Goal: Register for event/course

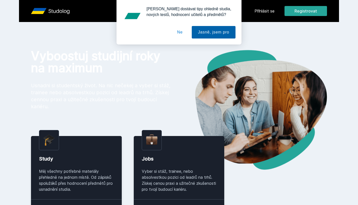
click at [214, 30] on button "Jasně, jsem pro" at bounding box center [214, 32] width 44 height 13
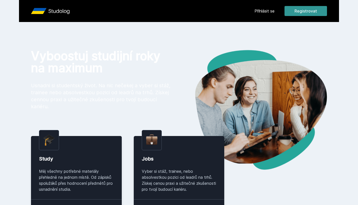
click at [301, 8] on button "Registrovat" at bounding box center [306, 11] width 43 height 10
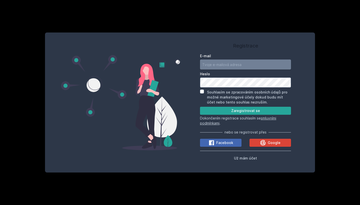
click at [257, 62] on input "E-mail" at bounding box center [245, 65] width 91 height 10
click at [275, 146] on div "Google" at bounding box center [270, 143] width 21 height 6
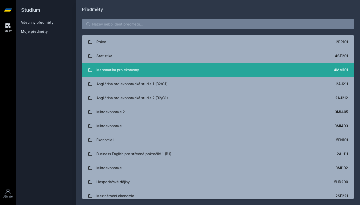
click at [146, 71] on link "Matematika pro ekonomy 4MM101" at bounding box center [218, 70] width 272 height 14
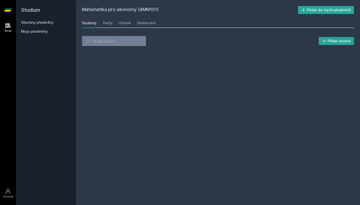
click at [147, 71] on div "Matematika pro ekonomy (4MM101) Přidat do mých předmětů Soubory Testy Učitelé H…" at bounding box center [218, 102] width 272 height 193
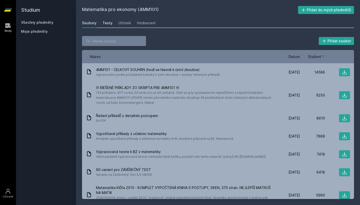
click at [108, 20] on link "Testy" at bounding box center [108, 23] width 10 height 10
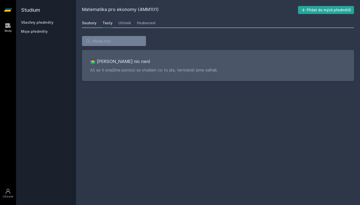
click at [90, 22] on div "Soubory" at bounding box center [89, 23] width 15 height 5
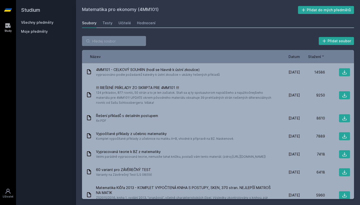
click at [89, 23] on div "Soubory" at bounding box center [89, 23] width 15 height 5
click at [49, 21] on link "Všechny předměty" at bounding box center [37, 22] width 33 height 4
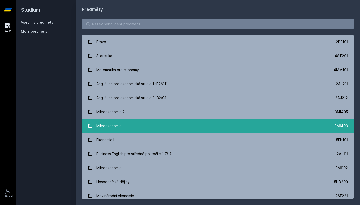
click at [161, 126] on link "Mikroekonomie 3MI403" at bounding box center [218, 126] width 272 height 14
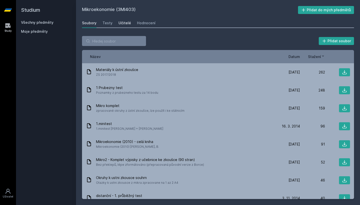
click at [127, 23] on div "Učitelé" at bounding box center [125, 23] width 13 height 5
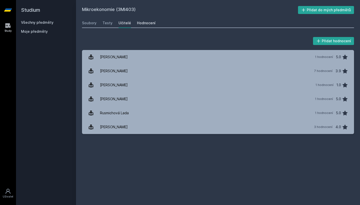
click at [138, 23] on div "Hodnocení" at bounding box center [146, 23] width 19 height 5
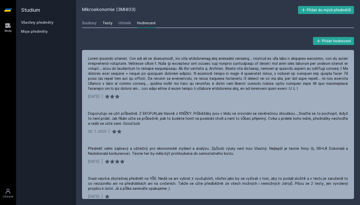
click at [106, 25] on div "Testy" at bounding box center [108, 23] width 10 height 5
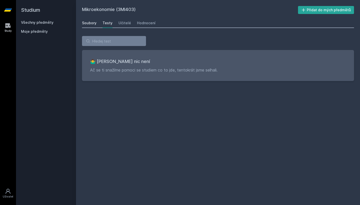
click at [88, 25] on div "Soubory" at bounding box center [89, 23] width 15 height 5
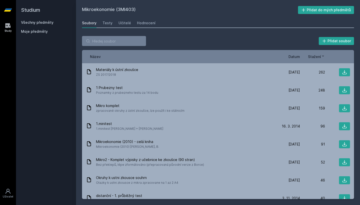
click at [295, 54] on span "Datum" at bounding box center [295, 56] width 12 height 5
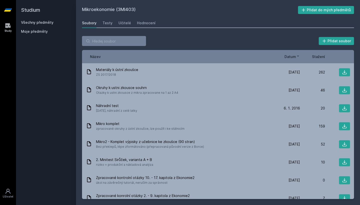
click at [295, 58] on span "Datum" at bounding box center [291, 56] width 12 height 5
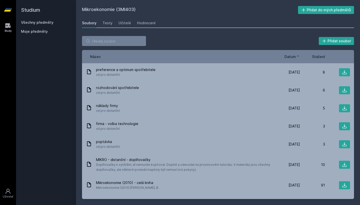
click at [295, 58] on span "Datum" at bounding box center [291, 56] width 12 height 5
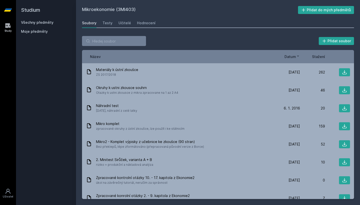
click at [95, 22] on div "Soubory" at bounding box center [89, 23] width 15 height 5
click at [44, 24] on link "Všechny předměty" at bounding box center [37, 22] width 33 height 4
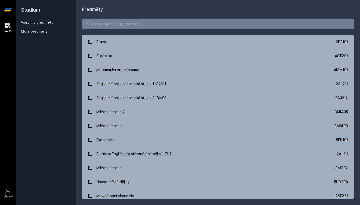
click at [43, 32] on span "Moje předměty" at bounding box center [34, 31] width 27 height 5
click at [32, 32] on span "Moje předměty" at bounding box center [34, 31] width 27 height 5
click at [25, 32] on span "Moje předměty" at bounding box center [34, 31] width 27 height 5
click at [34, 24] on link "Všechny předměty" at bounding box center [37, 22] width 33 height 4
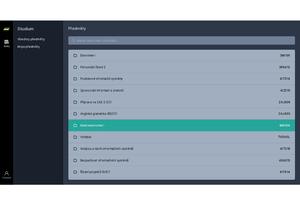
scroll to position [587, 0]
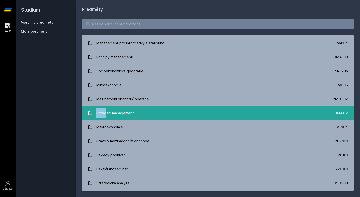
click at [129, 111] on div "Provozní management" at bounding box center [116, 113] width 38 height 10
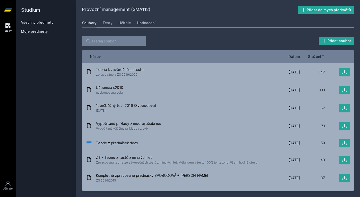
click at [300, 50] on div "Název Datum Stažení" at bounding box center [218, 56] width 272 height 13
click at [299, 52] on div "Název Datum Stažení" at bounding box center [218, 56] width 272 height 13
click at [297, 54] on div "Název Datum Stažení" at bounding box center [218, 56] width 272 height 13
click at [293, 57] on span "Datum" at bounding box center [295, 56] width 12 height 5
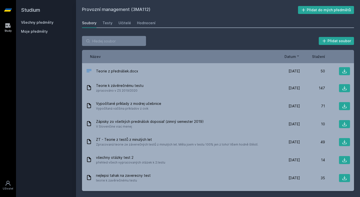
click at [293, 57] on span "Datum" at bounding box center [291, 56] width 12 height 5
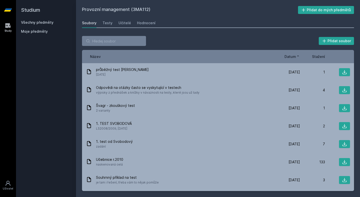
click at [293, 57] on span "Datum" at bounding box center [291, 56] width 12 height 5
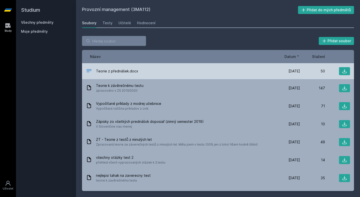
click at [147, 73] on div "Teorie z přednášek.docx" at bounding box center [180, 71] width 189 height 7
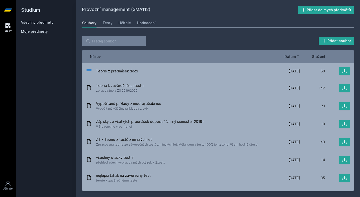
drag, startPoint x: 82, startPoint y: 10, endPoint x: 200, endPoint y: 14, distance: 118.2
click at [200, 14] on div "Provozní management (3MA112) Přidat do mých předmětů Soubory Testy Učitelé Hodn…" at bounding box center [218, 98] width 284 height 197
click at [200, 14] on h2 "Provozní management (3MA112)" at bounding box center [190, 10] width 216 height 8
